Goal: Task Accomplishment & Management: Manage account settings

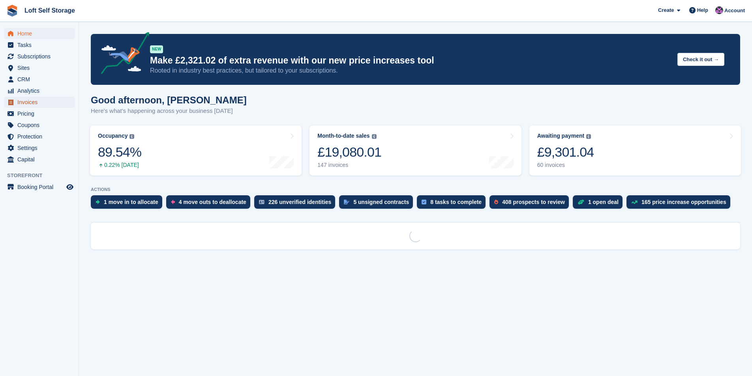
click at [30, 102] on span "Invoices" at bounding box center [40, 102] width 47 height 11
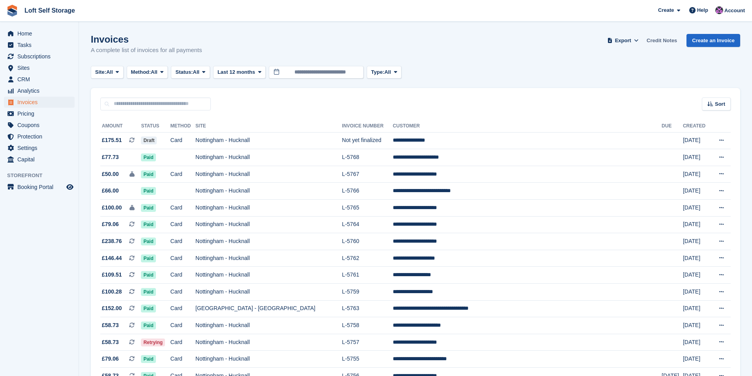
click at [654, 38] on link "Credit Notes" at bounding box center [661, 40] width 37 height 13
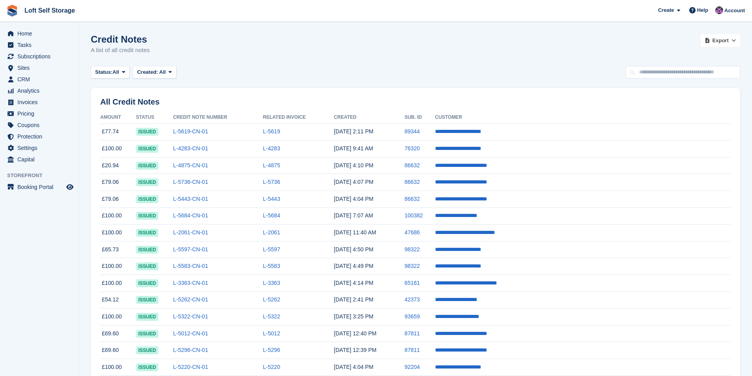
drag, startPoint x: 728, startPoint y: 38, endPoint x: 714, endPoint y: 54, distance: 21.3
click at [727, 39] on span "Export" at bounding box center [721, 41] width 16 height 8
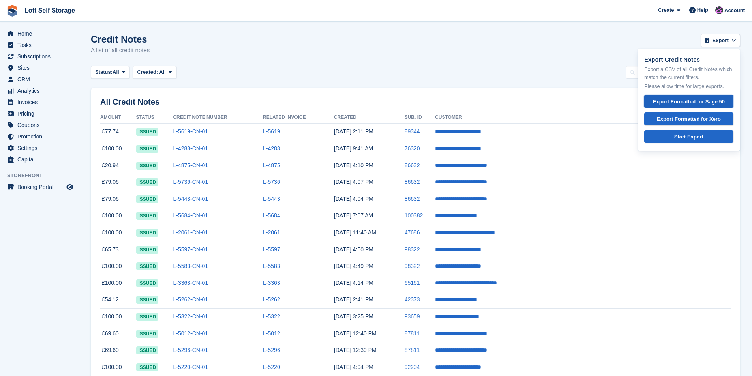
click at [685, 103] on div "Export Formatted for Sage 50" at bounding box center [689, 102] width 76 height 8
click at [455, 70] on div "Status: All All Issued Void Created: All All Last 24 hours Last 7 days Last 2 w…" at bounding box center [415, 72] width 649 height 13
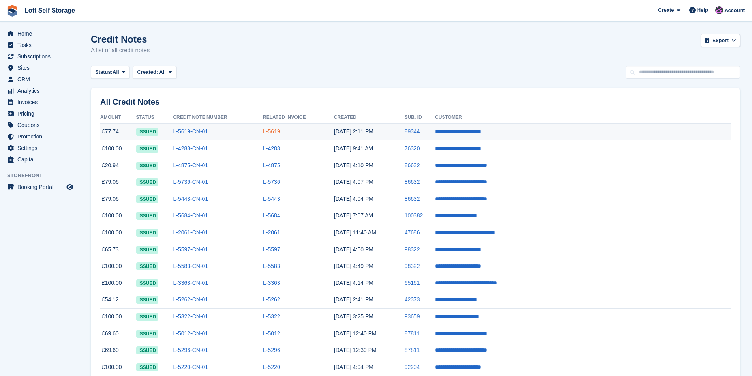
click at [280, 132] on link "L-5619" at bounding box center [271, 131] width 17 height 6
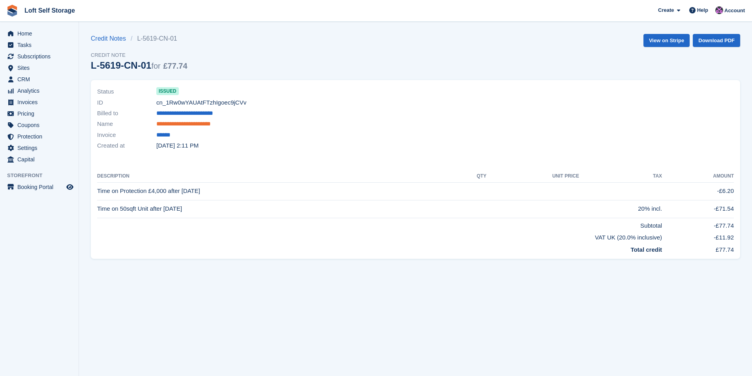
click at [186, 126] on link "**********" at bounding box center [188, 124] width 64 height 9
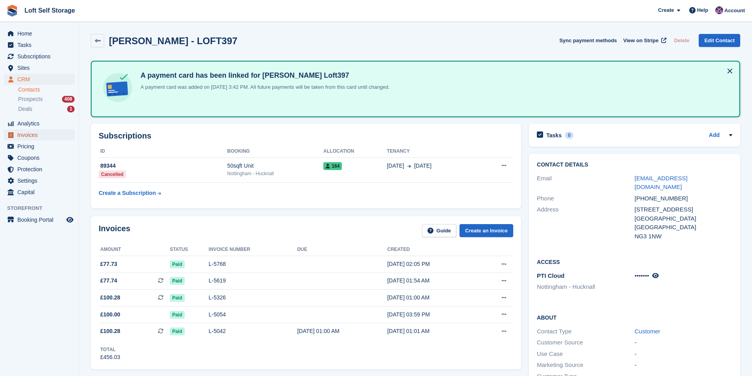
click at [23, 132] on span "Invoices" at bounding box center [40, 134] width 47 height 11
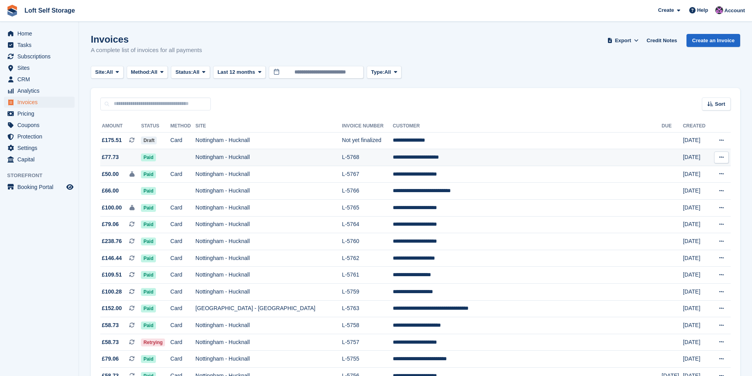
click at [265, 158] on td "Nottingham - Hucknall" at bounding box center [268, 157] width 146 height 17
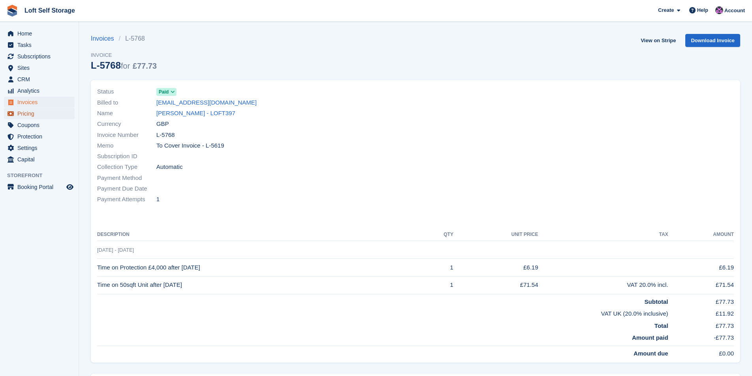
click at [29, 109] on span "Pricing" at bounding box center [40, 113] width 47 height 11
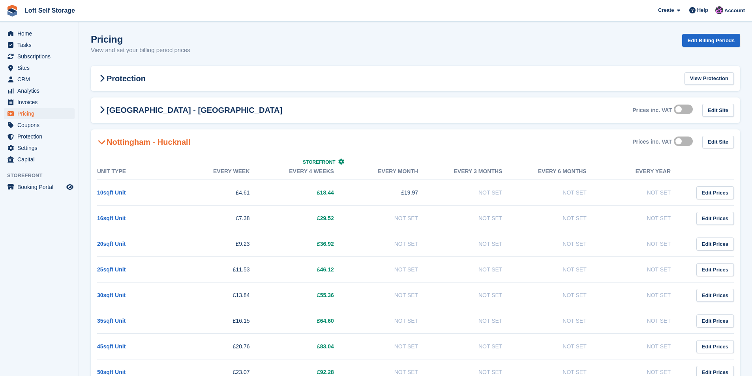
click at [30, 102] on span "Invoices" at bounding box center [40, 102] width 47 height 11
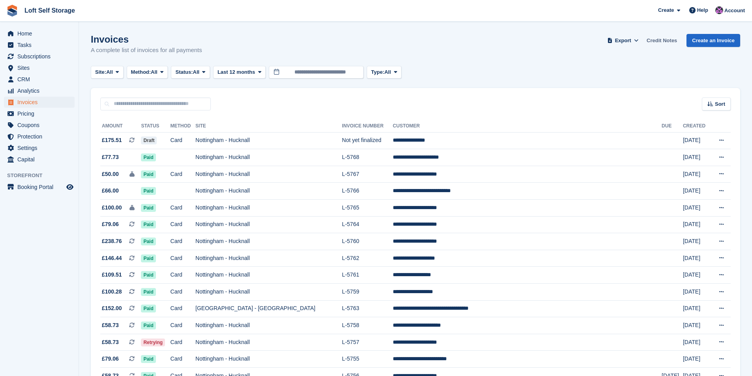
click at [670, 38] on link "Credit Notes" at bounding box center [661, 40] width 37 height 13
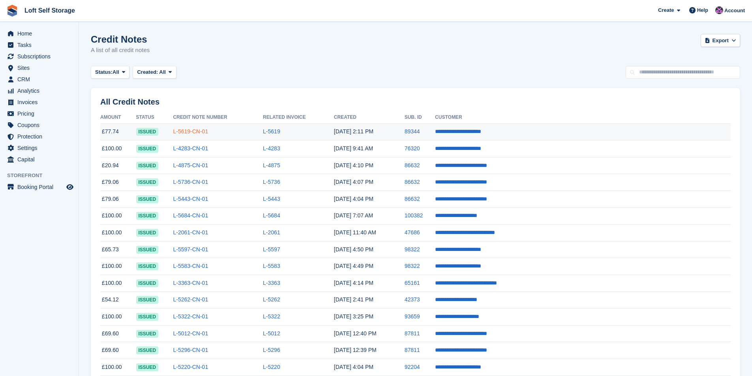
click at [208, 134] on link "L-5619-CN-01" at bounding box center [190, 131] width 35 height 6
